Goal: Information Seeking & Learning: Learn about a topic

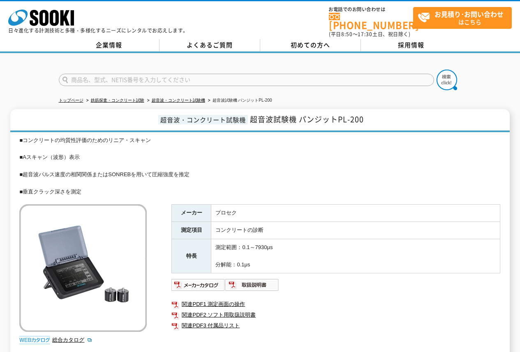
click at [257, 222] on td "コンクリートの診断" at bounding box center [355, 230] width 289 height 17
click at [276, 226] on td "コンクリートの診断" at bounding box center [355, 230] width 289 height 17
click at [93, 169] on div "■コンクリートの均質性評価のためのリニア・スキャン ■Aスキャン（波形）表示 ■超音波パルス速度の相関関係またはSONREBを用いて圧縮強度を推定 ■垂直クラ…" at bounding box center [259, 166] width 481 height 60
click at [78, 152] on div "■コンクリートの均質性評価のためのリニア・スキャン ■Aスキャン（波形）表示 ■超音波パルス速度の相関関係またはSONREBを用いて圧縮強度を推定 ■垂直クラ…" at bounding box center [259, 166] width 481 height 60
click at [85, 163] on div "■コンクリートの均質性評価のためのリニア・スキャン ■Aスキャン（波形）表示 ■超音波パルス速度の相関関係またはSONREBを用いて圧縮強度を推定 ■垂直クラ…" at bounding box center [259, 166] width 481 height 60
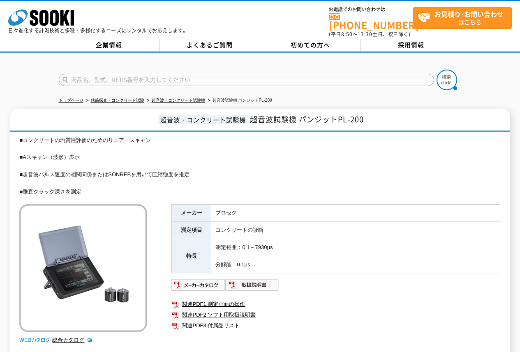
drag, startPoint x: 93, startPoint y: 175, endPoint x: 10, endPoint y: 140, distance: 90.2
click at [60, 173] on div "■コンクリートの均質性評価のためのリニア・スキャン ■Aスキャン（波形）表示 ■超音波パルス速度の相関関係またはSONREBを用いて圧縮強度を推定 ■垂直クラ…" at bounding box center [259, 166] width 481 height 60
click at [272, 158] on div "■コンクリートの均質性評価のためのリニア・スキャン ■Aスキャン（波形）表示 ■超音波パルス速度の相関関係またはSONREBを用いて圧縮強度を推定 ■垂直クラ…" at bounding box center [259, 166] width 481 height 60
click at [93, 186] on div "■コンクリートの均質性評価のためのリニア・スキャン ■Aスキャン（波形）表示 ■超音波パルス速度の相関関係またはSONREBを用いて圧縮強度を推定 ■垂直クラ…" at bounding box center [259, 166] width 481 height 60
drag, startPoint x: 299, startPoint y: 116, endPoint x: 384, endPoint y: 121, distance: 85.7
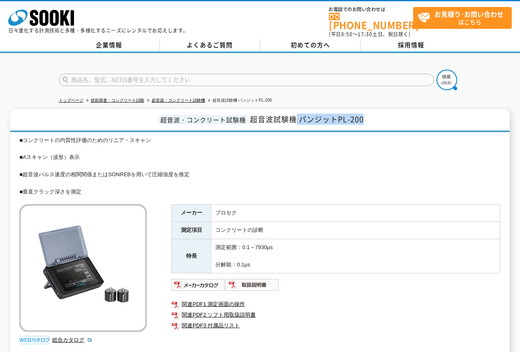
click at [384, 121] on h1 "超音波・コンクリート試験機 超音波試験機 パンジットPL-200" at bounding box center [259, 120] width 499 height 23
click at [376, 117] on h1 "超音波・コンクリート試験機 超音波試験機 パンジットPL-200" at bounding box center [259, 120] width 499 height 23
click at [375, 116] on h1 "超音波・コンクリート試験機 超音波試験機 パンジットPL-200" at bounding box center [259, 120] width 499 height 23
